Goal: Task Accomplishment & Management: Complete application form

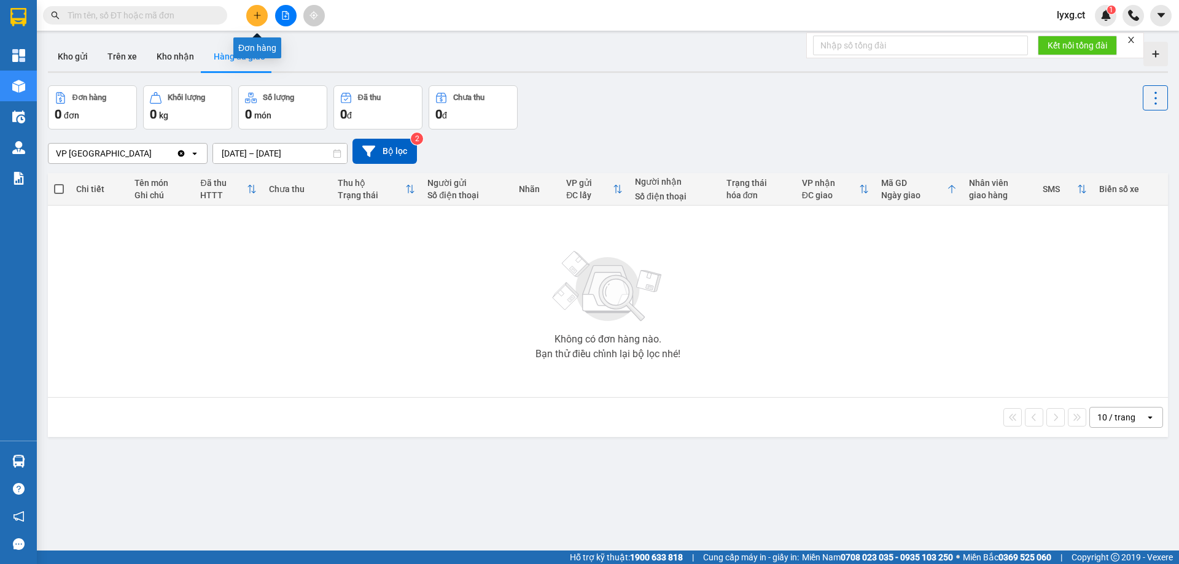
click at [255, 17] on icon "plus" at bounding box center [257, 15] width 9 height 9
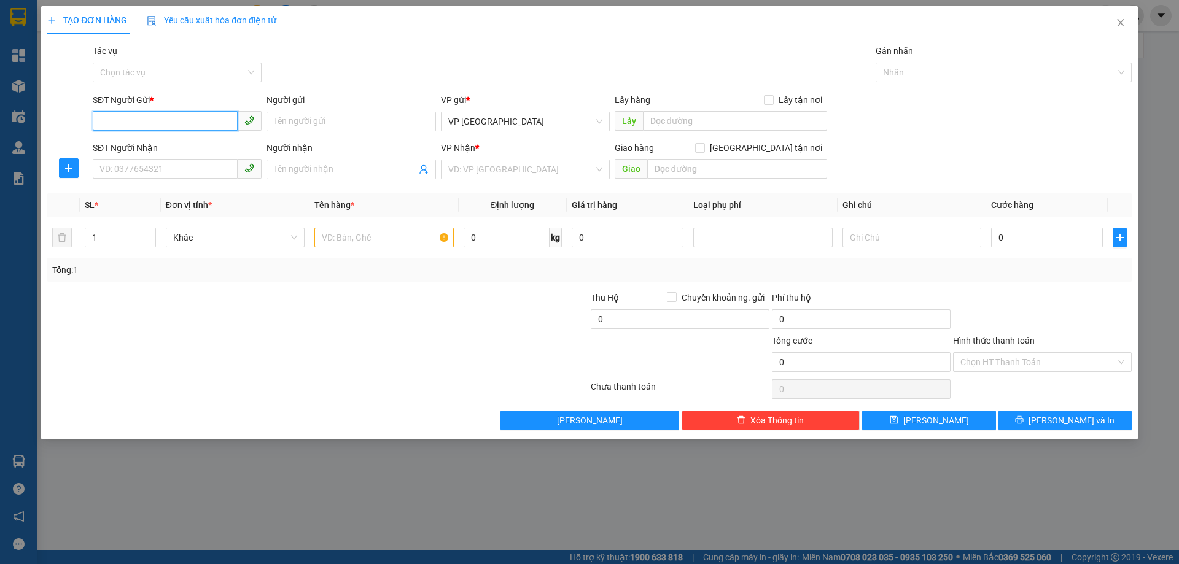
click at [169, 122] on input "SĐT Người Gửi *" at bounding box center [165, 121] width 145 height 20
click at [1126, 22] on span "Close" at bounding box center [1120, 23] width 34 height 34
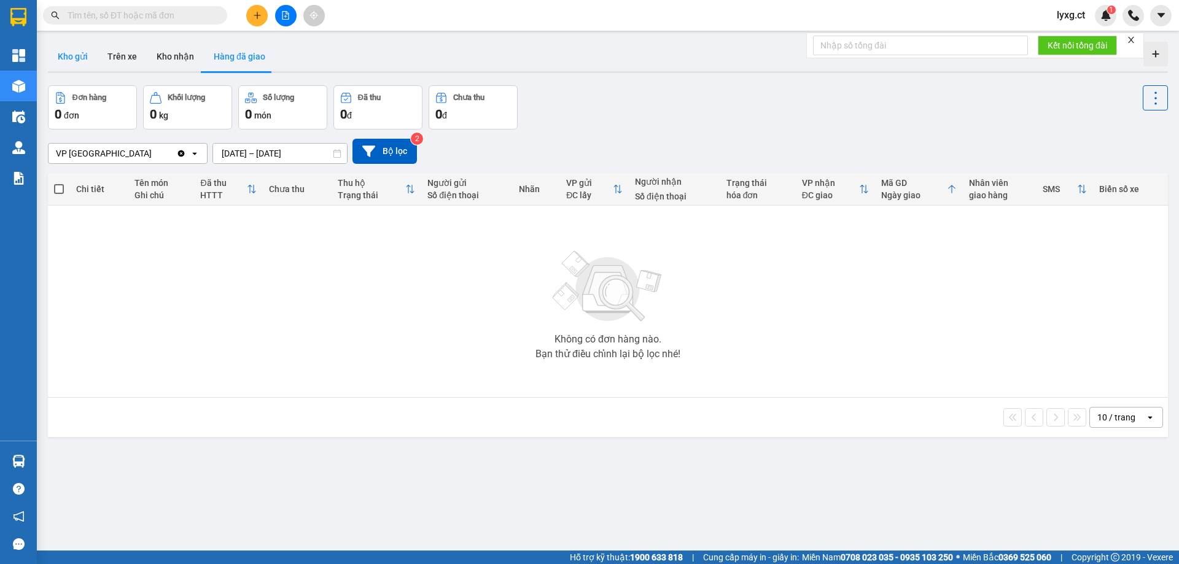
click at [75, 56] on button "Kho gửi" at bounding box center [73, 56] width 50 height 29
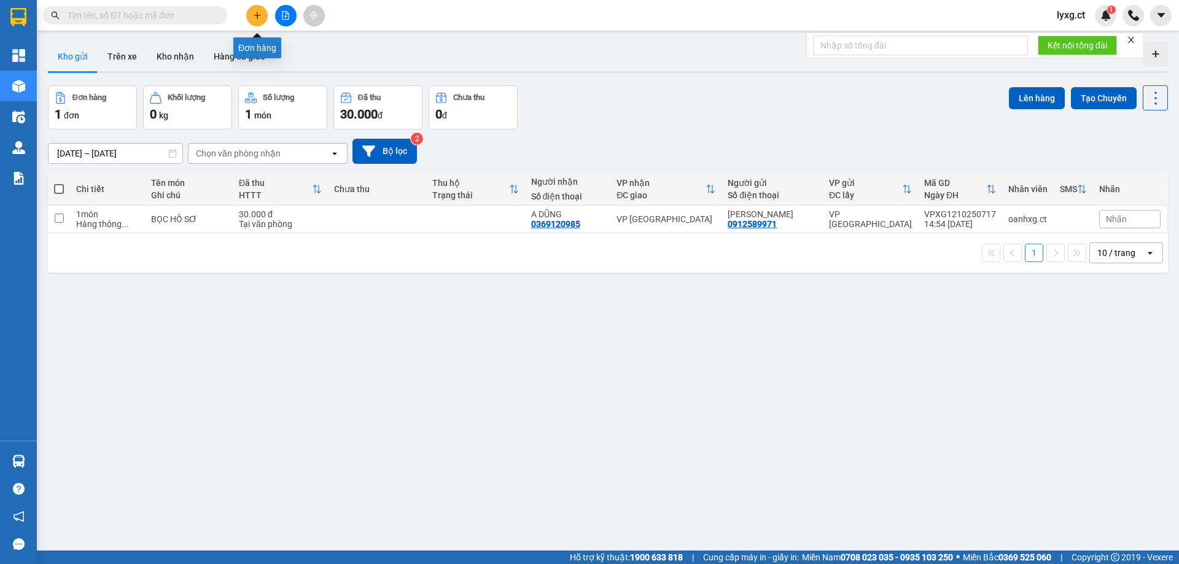
click at [259, 18] on icon "plus" at bounding box center [257, 15] width 9 height 9
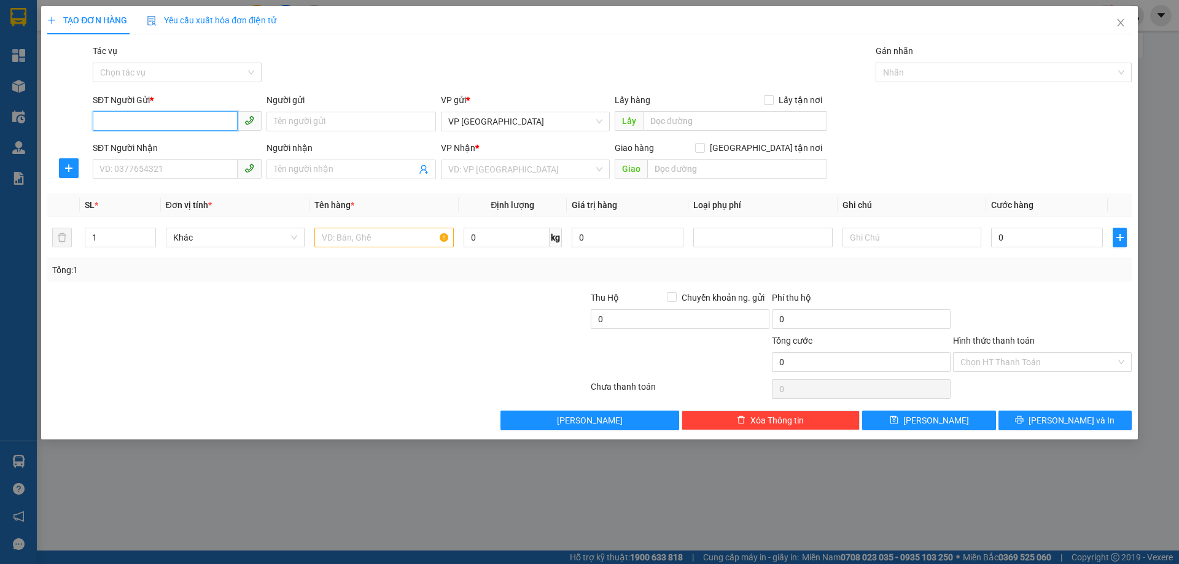
drag, startPoint x: 198, startPoint y: 124, endPoint x: 198, endPoint y: 108, distance: 16.0
click at [198, 123] on input "SĐT Người Gửi *" at bounding box center [165, 121] width 145 height 20
type input "0382169846"
click at [101, 148] on div "0382169846" at bounding box center [177, 146] width 154 height 14
type input "0984625453"
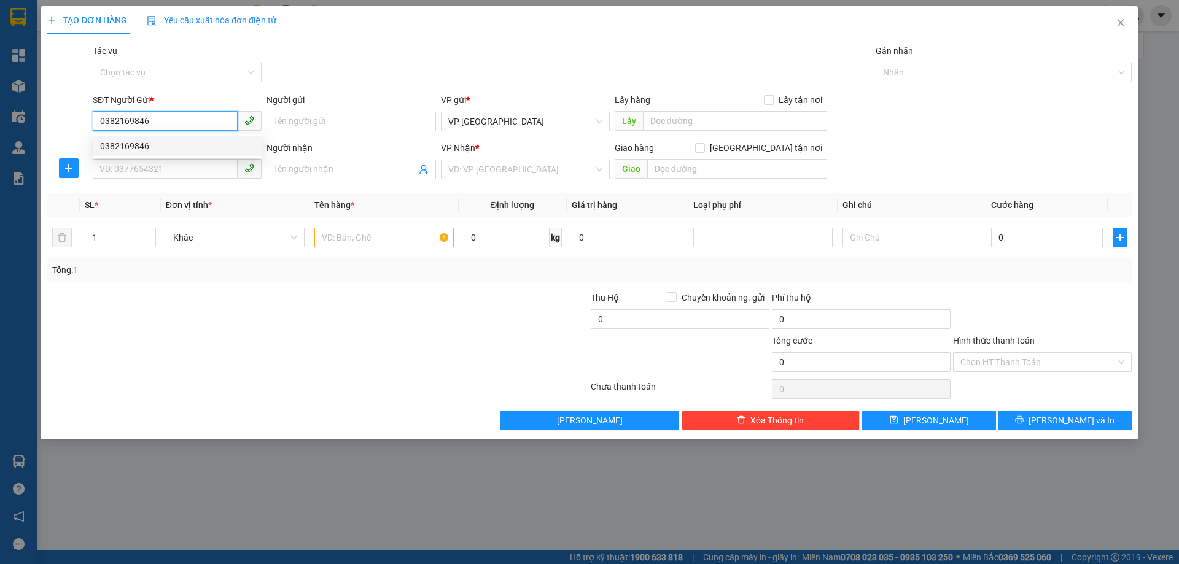
type input "[PERSON_NAME]"
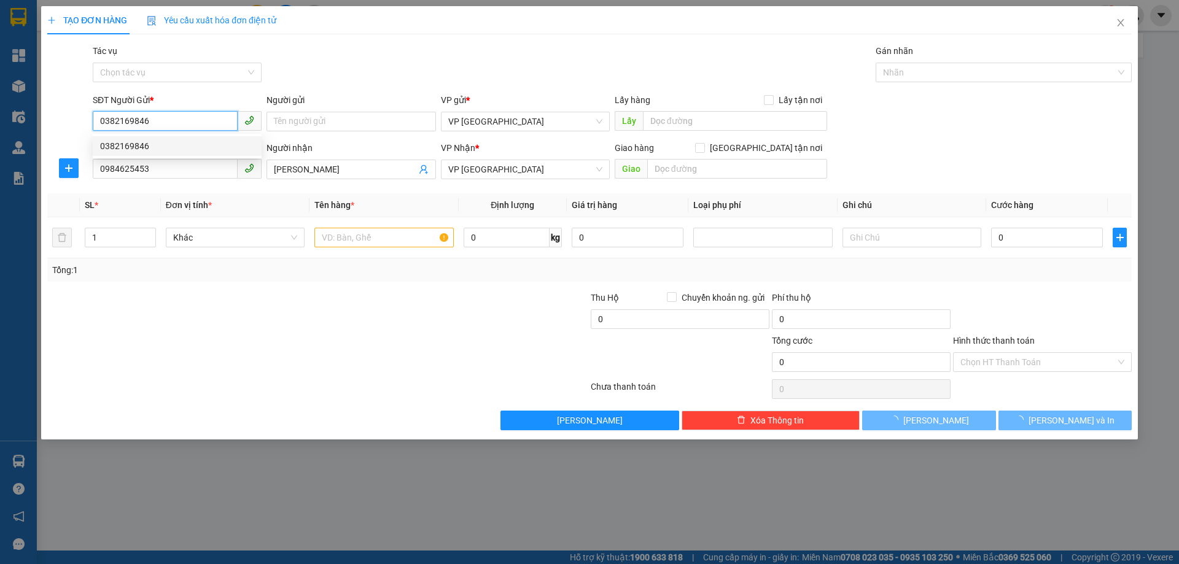
type input "30.000"
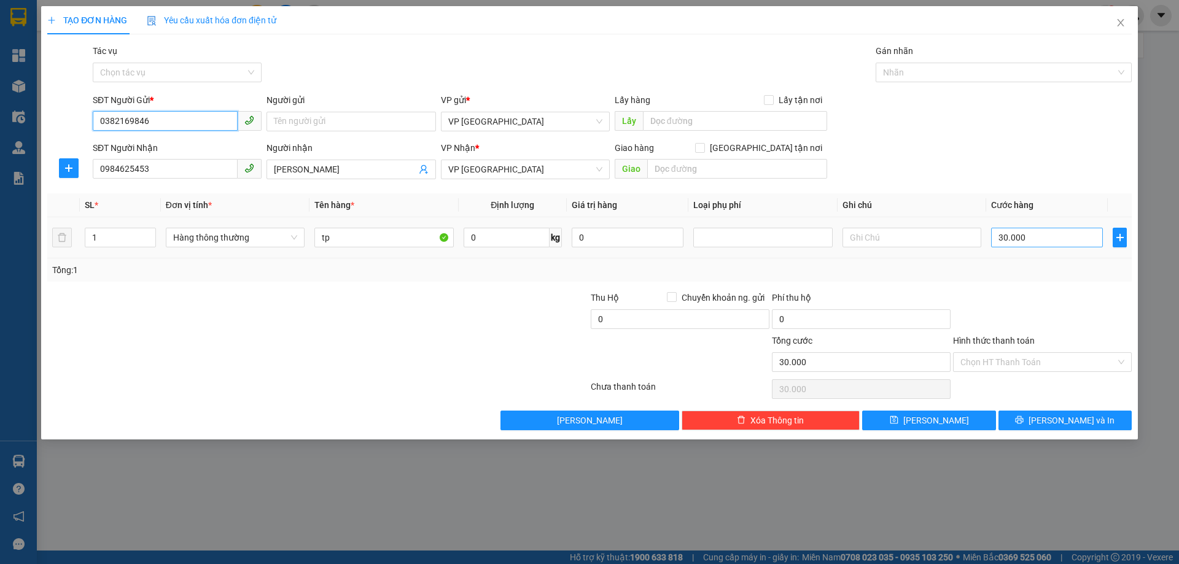
type input "0382169846"
click at [1043, 236] on input "30.000" at bounding box center [1047, 238] width 112 height 20
click at [1048, 241] on input "30.000" at bounding box center [1047, 238] width 112 height 20
type input "5"
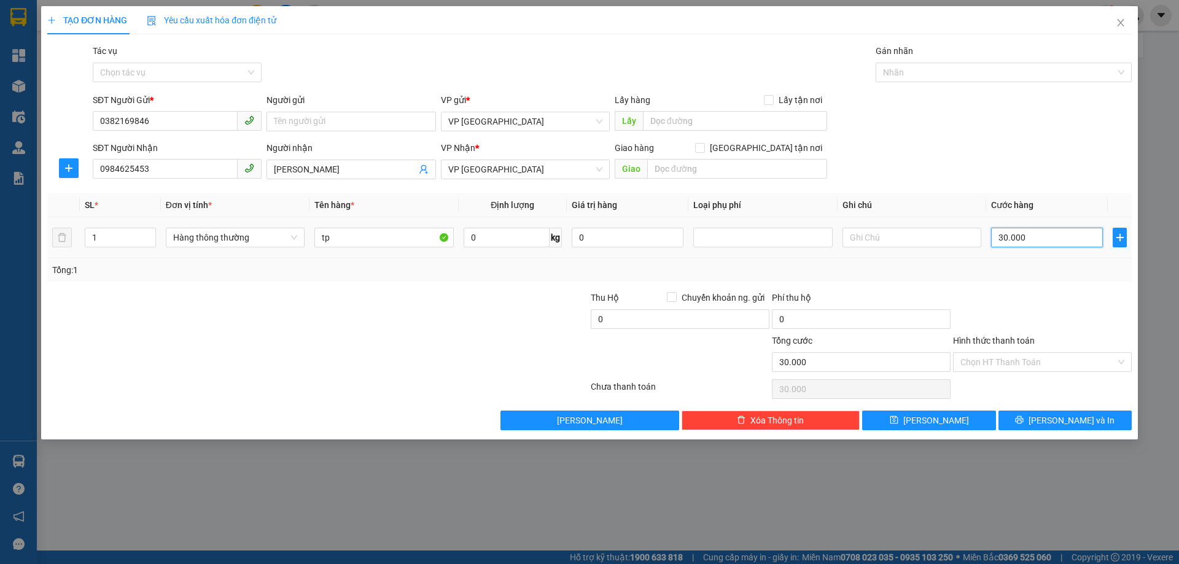
type input "5"
type input "50"
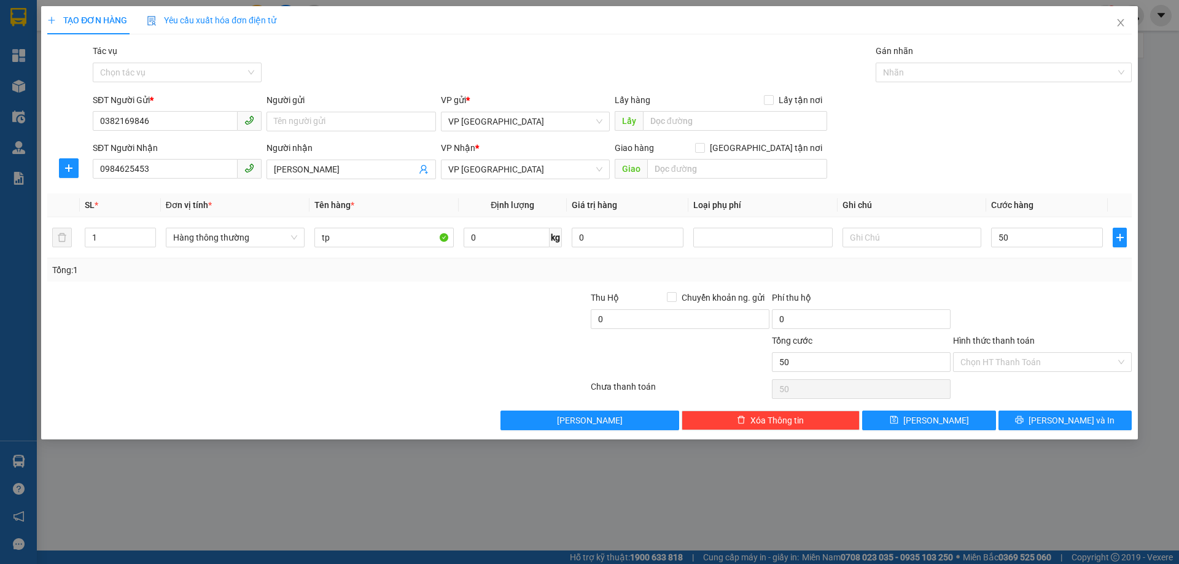
type input "50.000"
click at [1044, 375] on div "Hình thức thanh toán Chọn HT Thanh Toán" at bounding box center [1042, 355] width 179 height 43
click at [1045, 364] on input "Hình thức thanh toán" at bounding box center [1037, 362] width 155 height 18
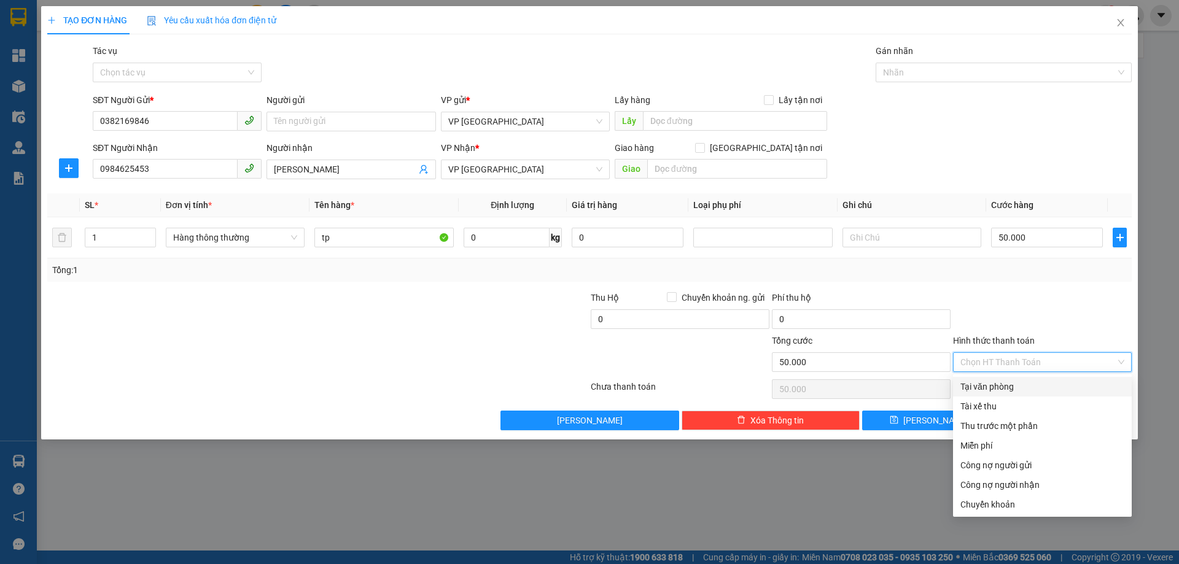
drag, startPoint x: 1013, startPoint y: 386, endPoint x: 1013, endPoint y: 416, distance: 29.5
click at [1013, 386] on div "Tại văn phòng" at bounding box center [1042, 387] width 164 height 14
type input "0"
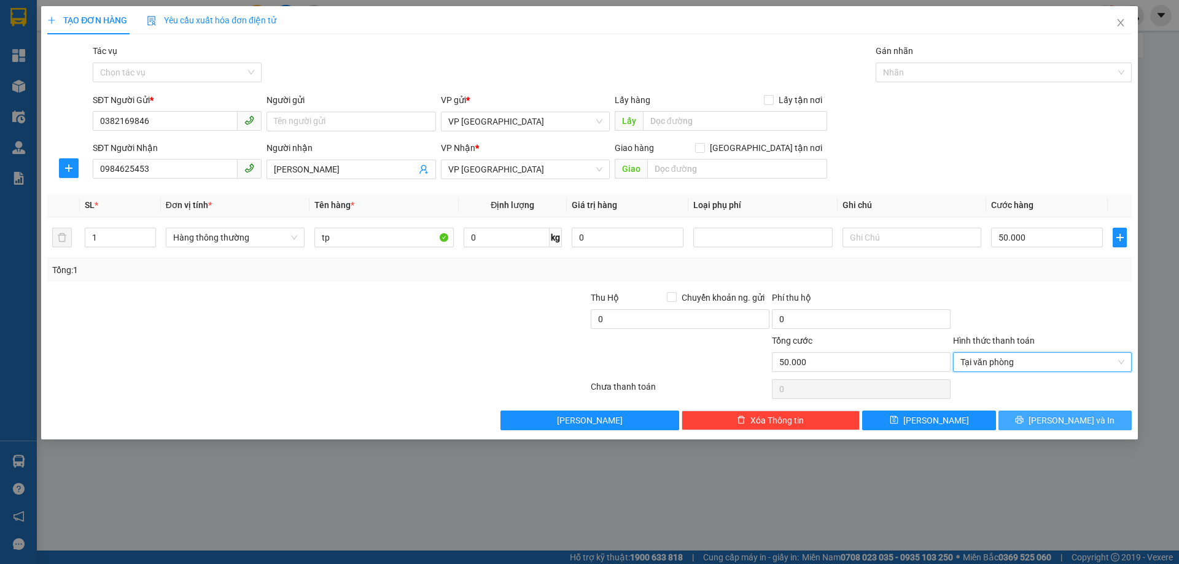
click at [1046, 426] on button "[PERSON_NAME] và In" at bounding box center [1064, 421] width 133 height 20
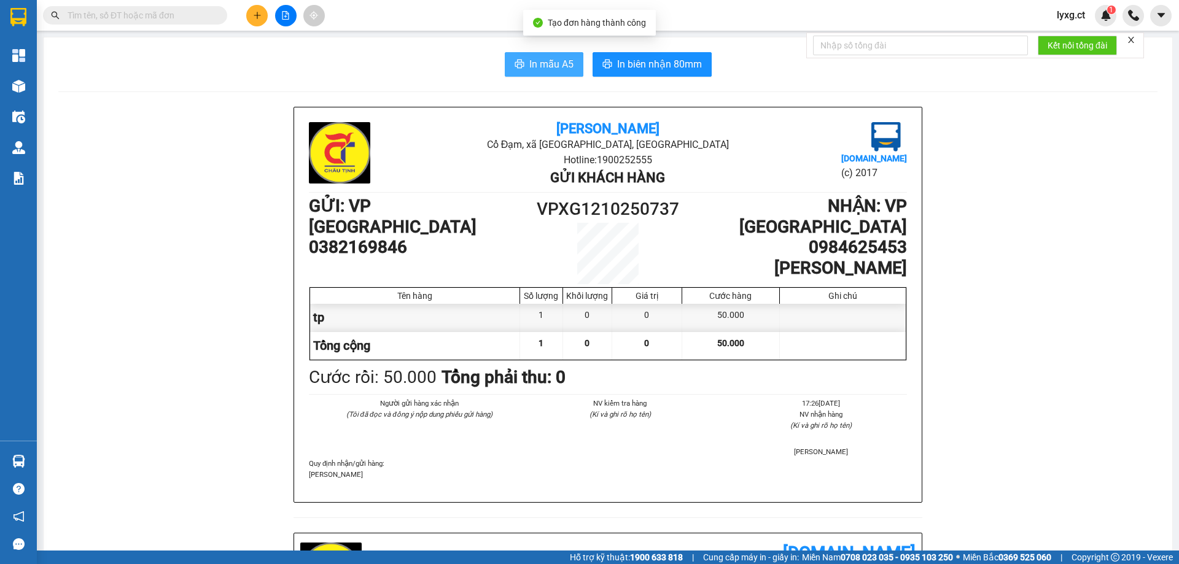
drag, startPoint x: 554, startPoint y: 61, endPoint x: 874, endPoint y: 149, distance: 331.6
click at [554, 62] on span "In mẫu A5" at bounding box center [551, 63] width 44 height 15
